Goal: Download file/media

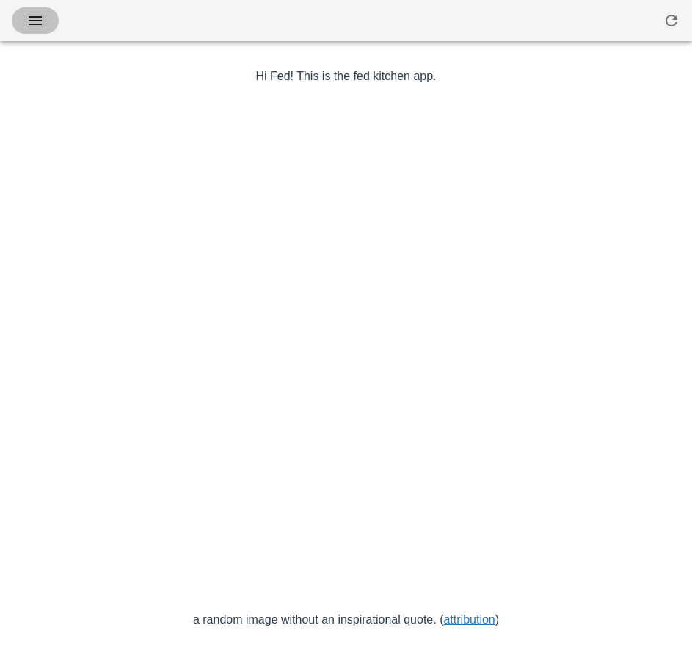
click at [37, 23] on icon "button" at bounding box center [35, 21] width 18 height 18
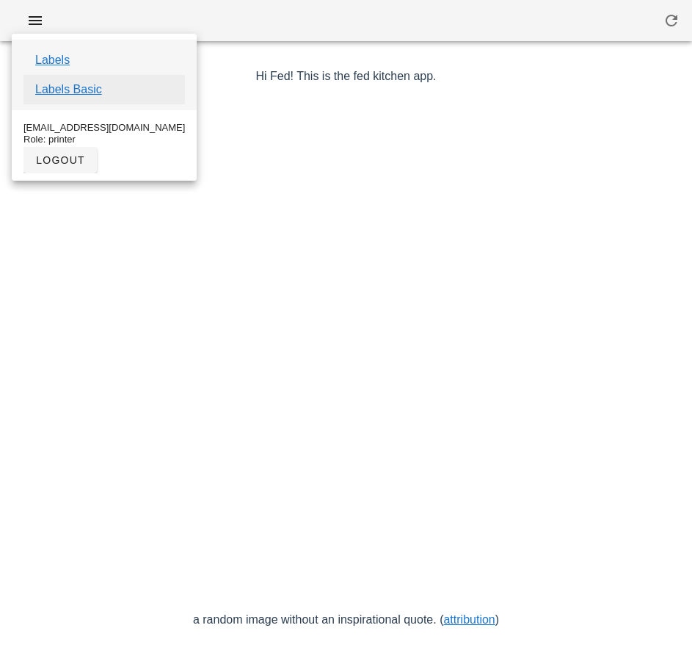
click at [92, 95] on link "Labels Basic" at bounding box center [68, 90] width 67 height 18
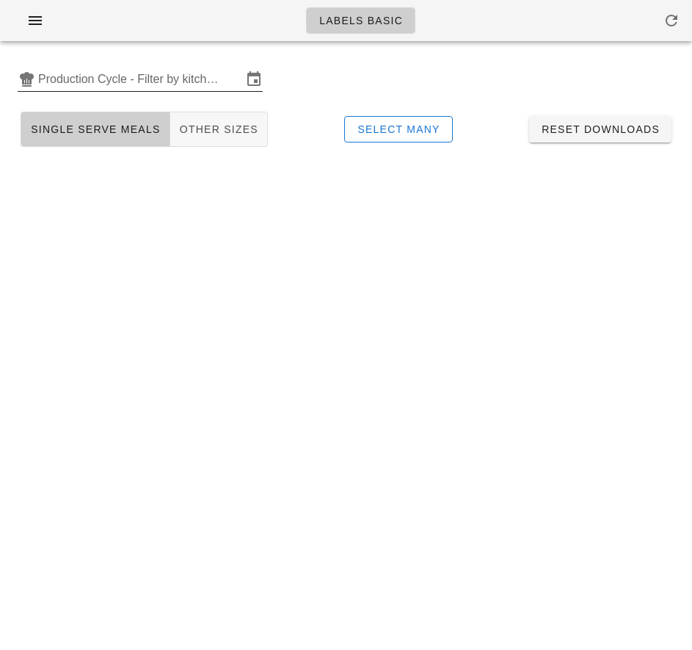
click at [108, 76] on input "Production Cycle - Filter by kitchen production schedules" at bounding box center [140, 79] width 204 height 23
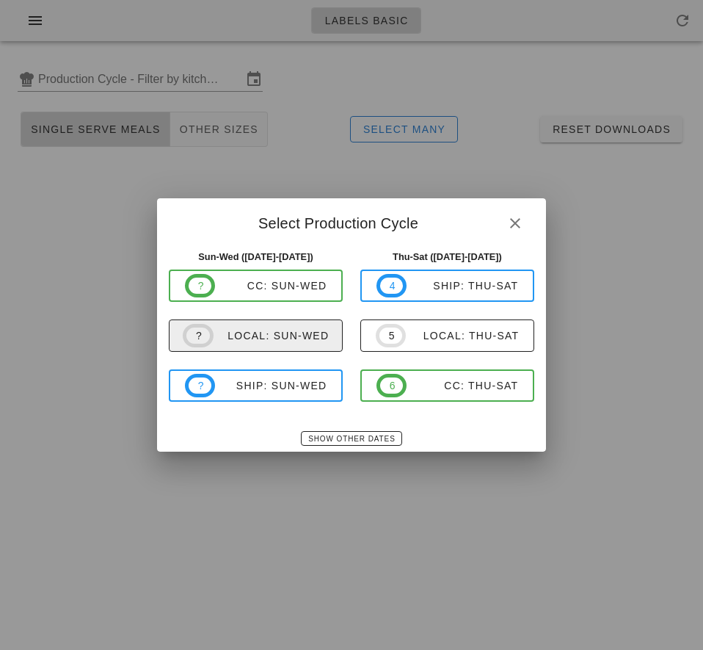
click at [269, 338] on div "local: Sun-Wed" at bounding box center [272, 336] width 116 height 12
type input "local: Sun-Wed ([DATE]-[DATE])"
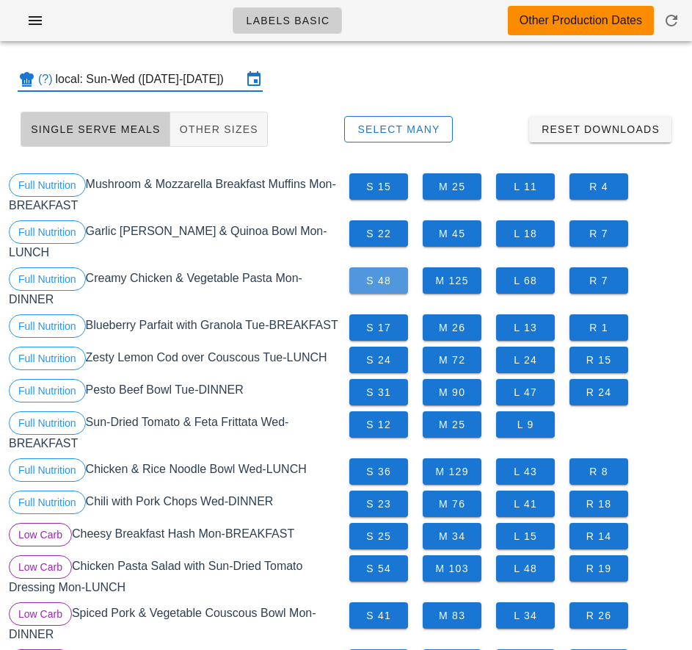
click at [384, 285] on span "S 48" at bounding box center [378, 281] width 35 height 12
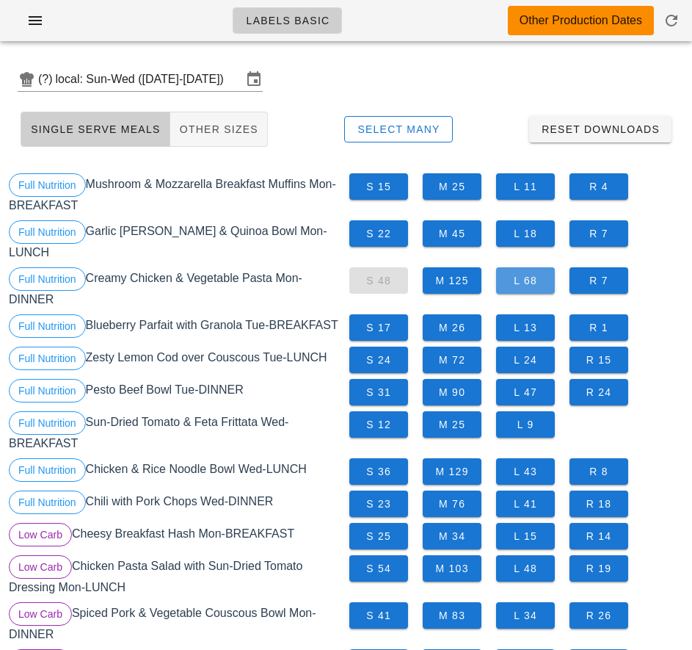
click at [527, 282] on span "L 68" at bounding box center [525, 281] width 35 height 12
click at [459, 280] on span "M 125" at bounding box center [452, 281] width 35 height 12
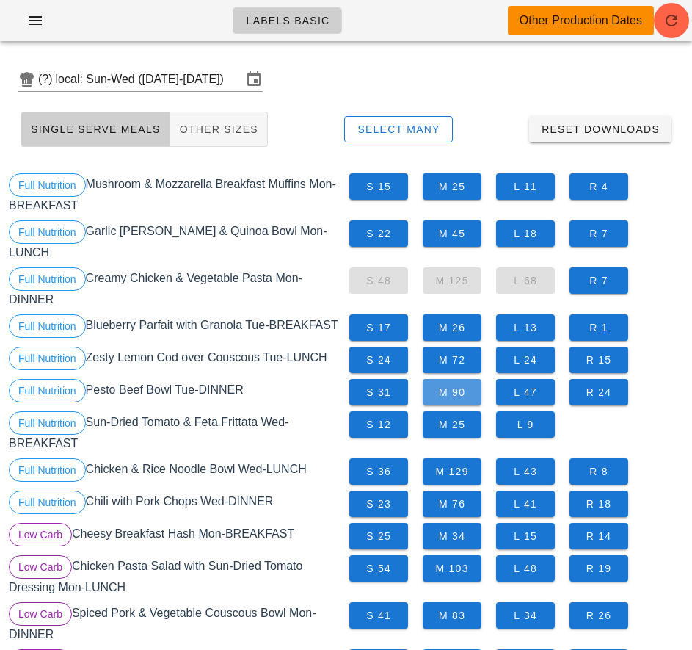
click at [454, 392] on span "M 90" at bounding box center [452, 392] width 35 height 12
click at [373, 396] on span "S 31" at bounding box center [378, 392] width 35 height 12
click at [383, 473] on span "S 36" at bounding box center [378, 471] width 35 height 12
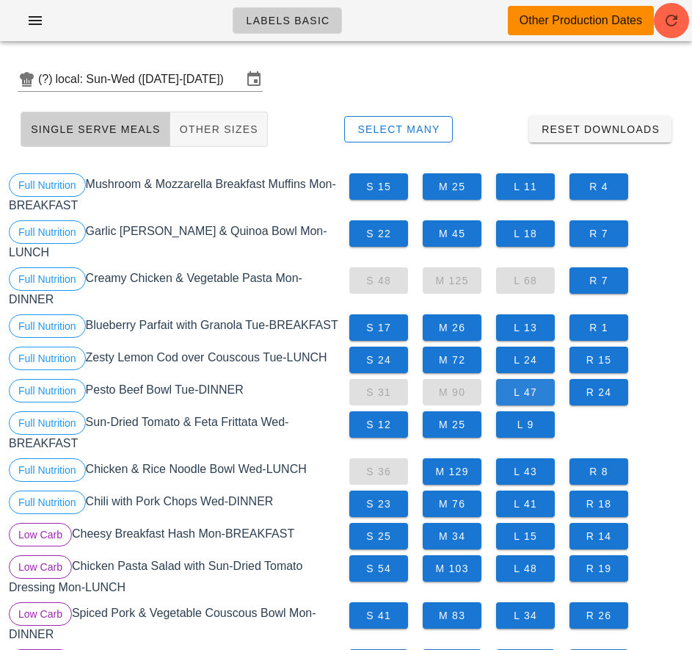
click at [531, 392] on span "L 47" at bounding box center [525, 392] width 35 height 12
click at [520, 471] on span "L 43" at bounding box center [525, 471] width 35 height 12
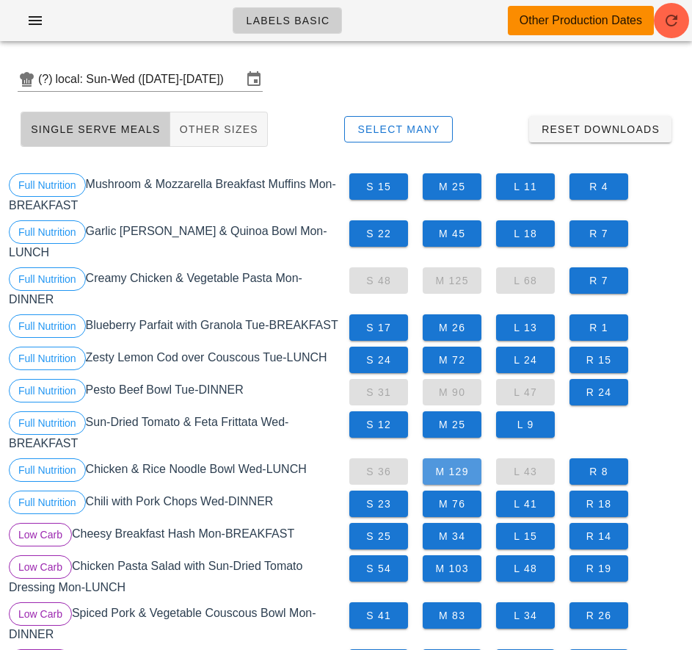
click at [457, 471] on span "M 129" at bounding box center [452, 471] width 35 height 12
click at [451, 505] on span "M 76" at bounding box center [452, 504] width 35 height 12
click at [533, 501] on span "L 41" at bounding box center [525, 504] width 35 height 12
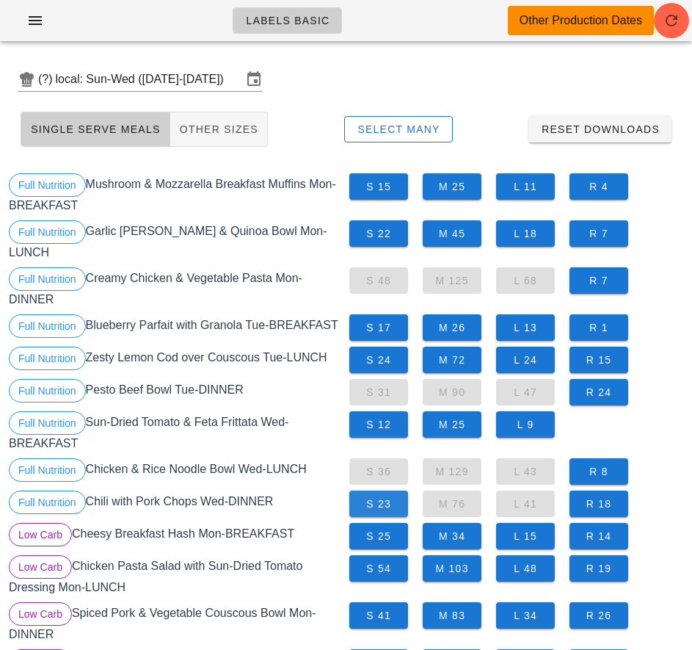
click at [378, 505] on span "S 23" at bounding box center [378, 504] width 35 height 12
click at [408, 133] on span "Select Many" at bounding box center [399, 129] width 84 height 12
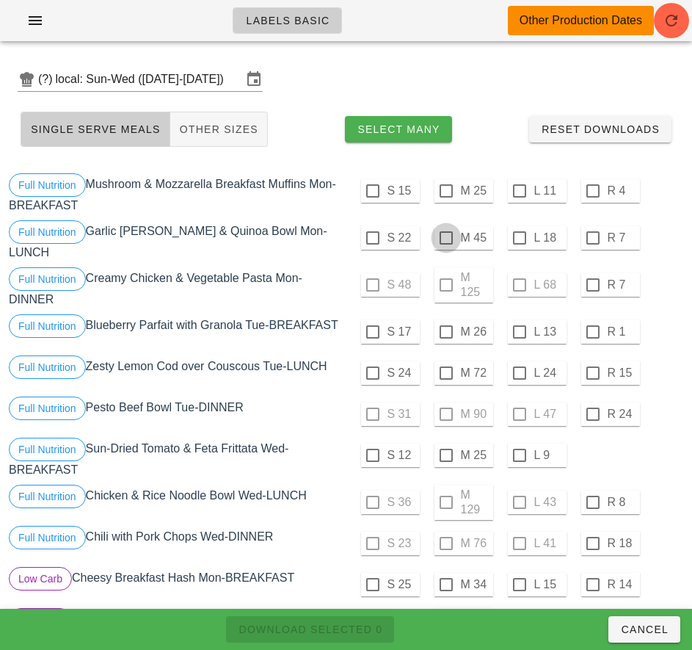
click at [446, 238] on div at bounding box center [446, 237] width 25 height 25
checkbox input "true"
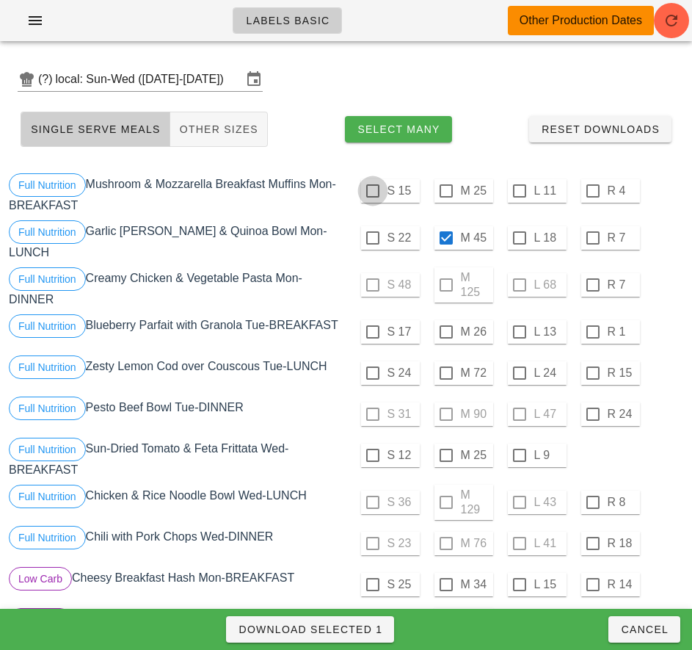
click at [372, 193] on div at bounding box center [372, 190] width 25 height 25
click at [351, 623] on span "Download Selected 2" at bounding box center [310, 629] width 145 height 12
checkbox input "false"
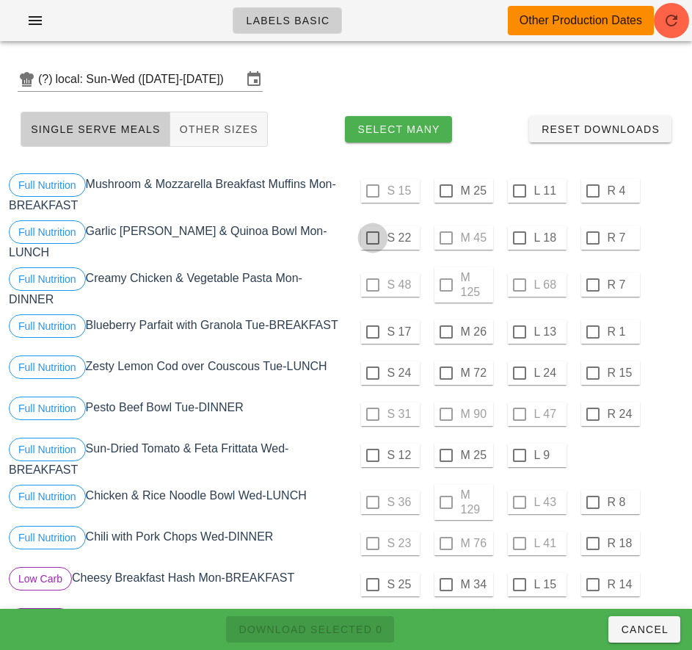
click at [446, 191] on div at bounding box center [446, 190] width 25 height 25
click at [372, 238] on div at bounding box center [372, 237] width 25 height 25
checkbox input "true"
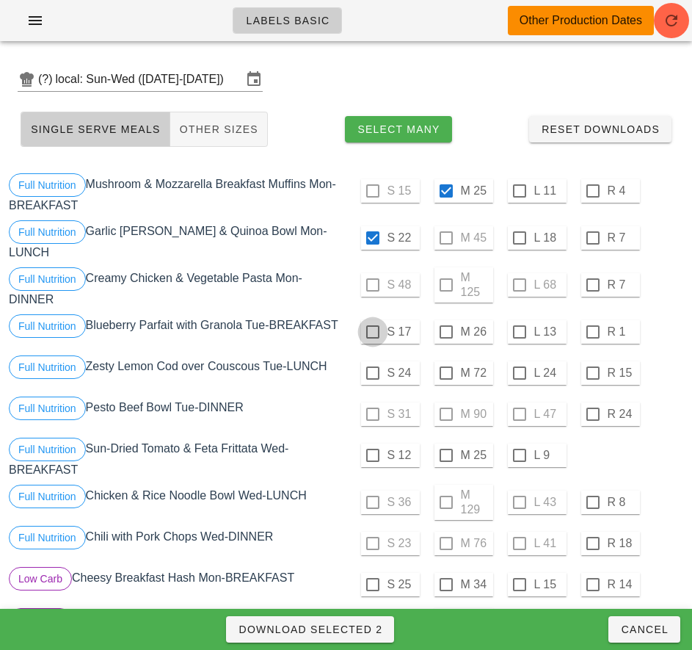
click at [372, 332] on div at bounding box center [372, 331] width 25 height 25
checkbox input "true"
click at [358, 625] on span "Download Selected 3" at bounding box center [310, 629] width 145 height 12
checkbox input "false"
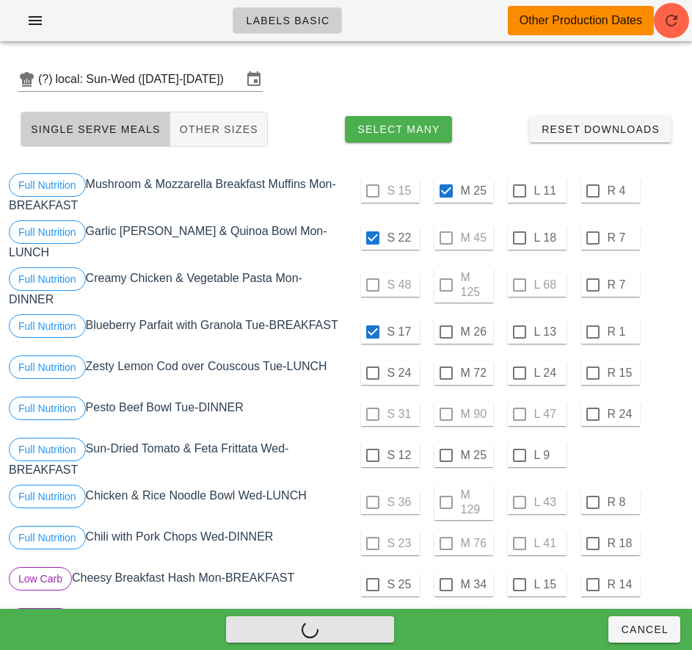
checkbox input "false"
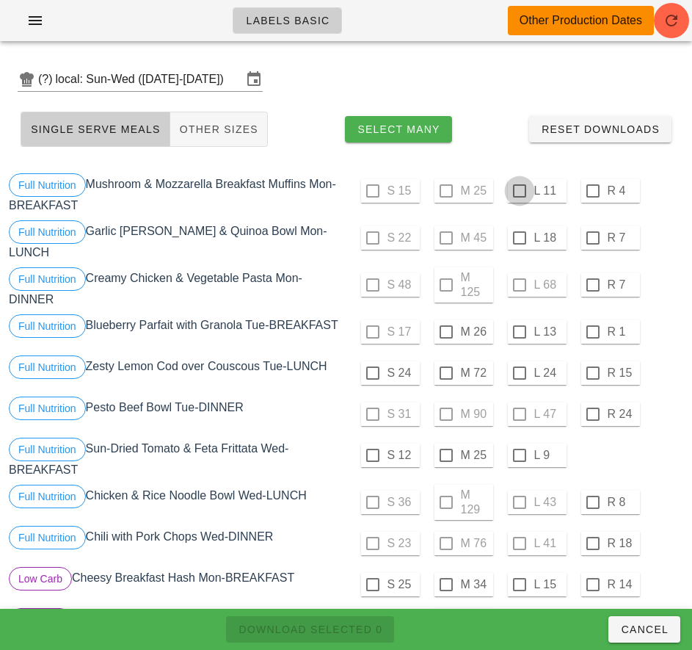
click at [519, 191] on div at bounding box center [519, 190] width 25 height 25
checkbox input "true"
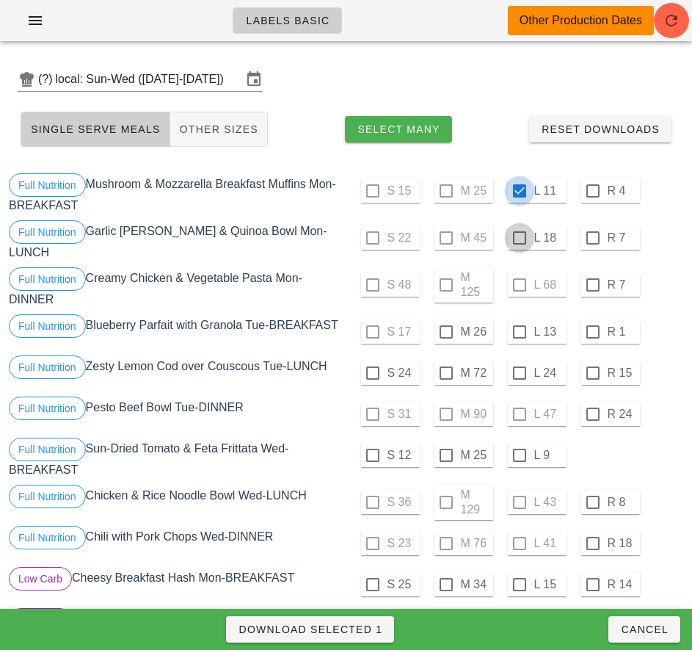
click at [521, 239] on div at bounding box center [519, 237] width 25 height 25
checkbox input "true"
click at [446, 333] on div at bounding box center [446, 331] width 25 height 25
checkbox input "true"
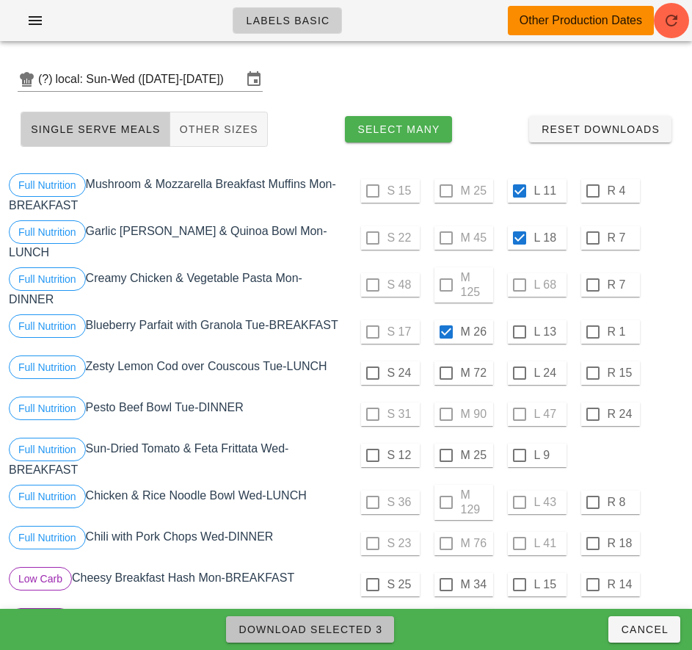
click at [350, 624] on span "Download Selected 3" at bounding box center [310, 629] width 145 height 12
checkbox input "false"
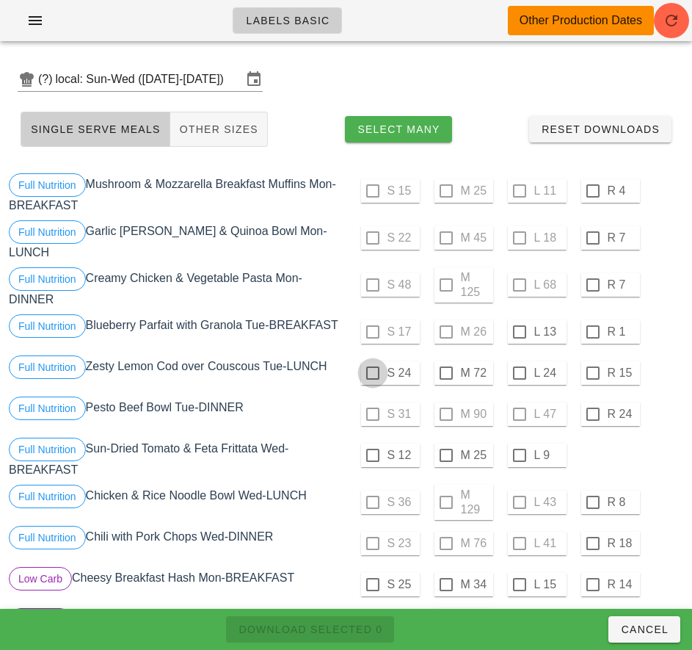
click at [371, 371] on div at bounding box center [372, 372] width 25 height 25
checkbox input "true"
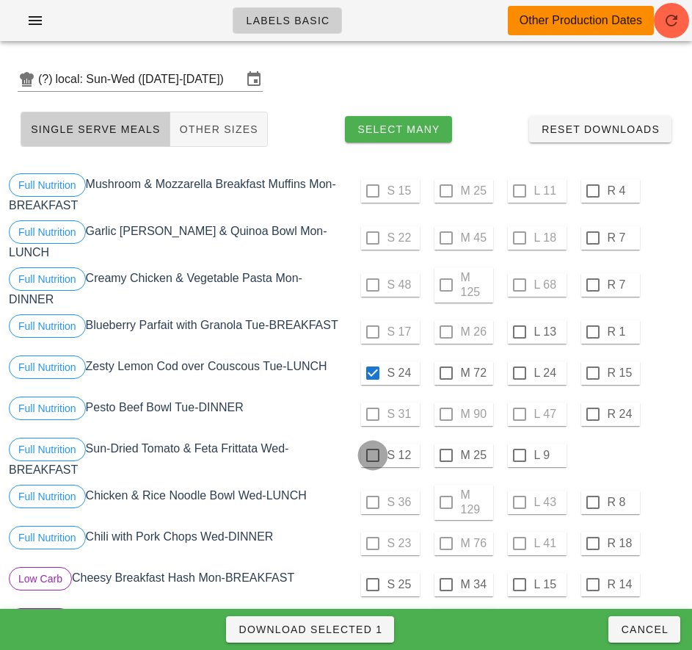
click at [372, 455] on div at bounding box center [372, 455] width 25 height 25
checkbox input "true"
click at [519, 332] on div at bounding box center [519, 331] width 25 height 25
click at [345, 632] on span "Download Selected 3" at bounding box center [310, 629] width 145 height 12
checkbox input "false"
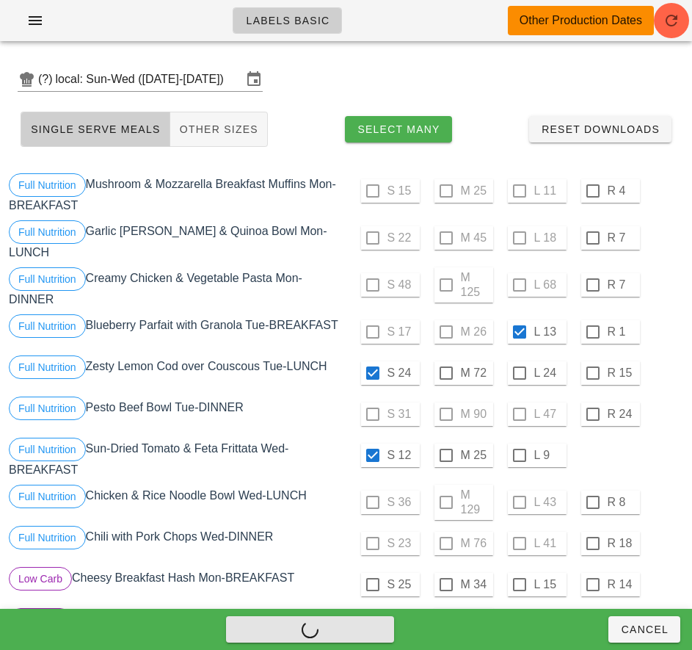
checkbox input "false"
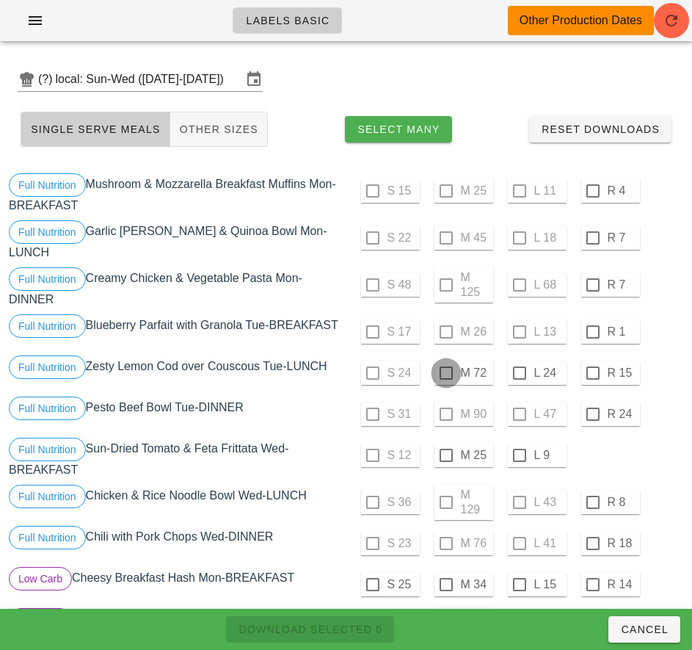
click at [446, 373] on div at bounding box center [446, 372] width 25 height 25
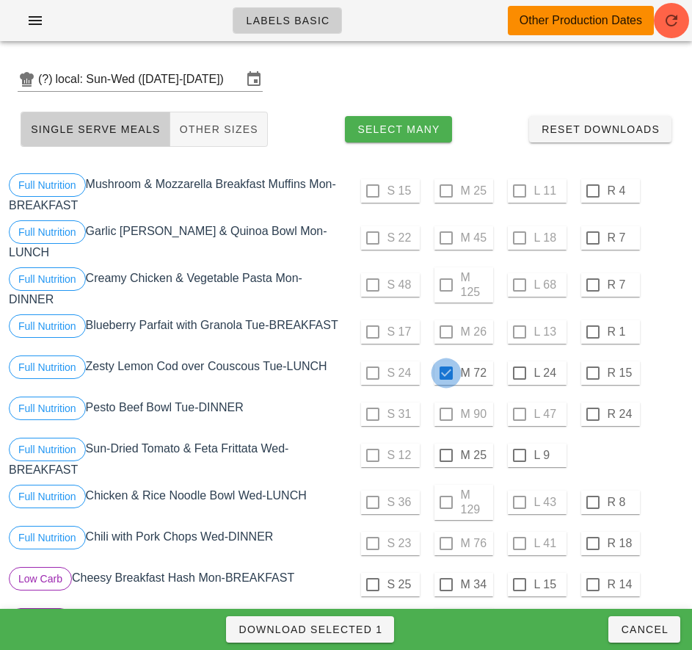
checkbox input "true"
click at [519, 455] on div at bounding box center [519, 455] width 25 height 25
checkbox input "true"
click at [363, 627] on span "Download Selected 2" at bounding box center [310, 629] width 145 height 12
checkbox input "false"
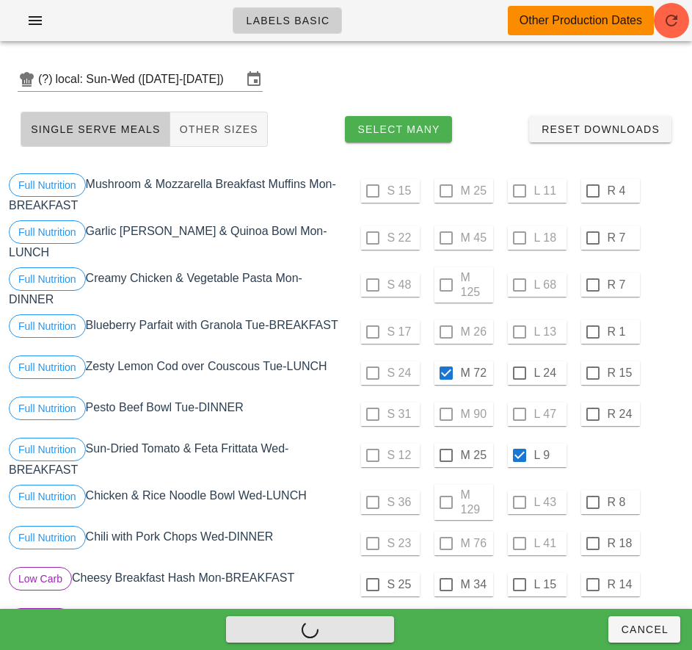
checkbox input "false"
